Goal: Navigation & Orientation: Understand site structure

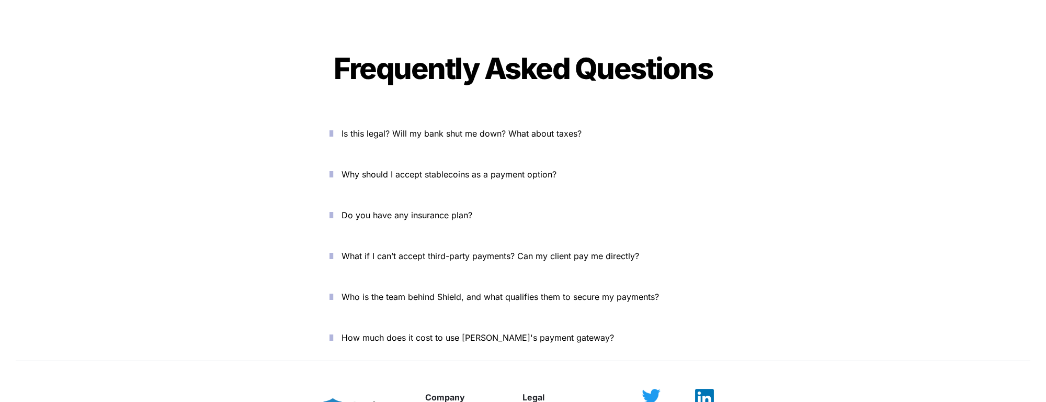
scroll to position [3484, 0]
